Goal: Unclear

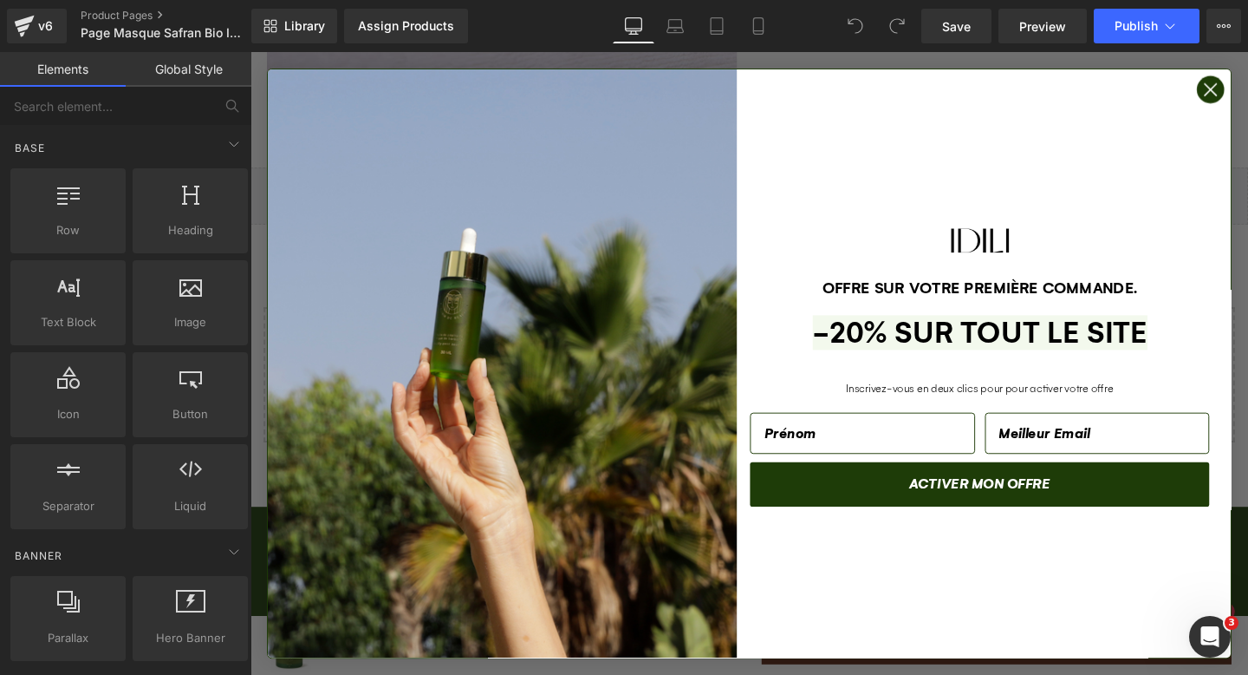
click at [1248, 88] on circle "Close dialog" at bounding box center [1260, 91] width 29 height 29
